Goal: Go to known website: Access a specific website the user already knows

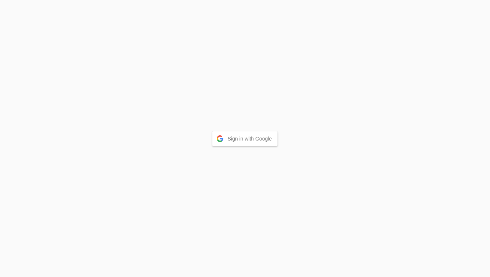
click at [231, 137] on button "Sign in with Google" at bounding box center [245, 138] width 66 height 15
